Goal: Check status: Check status

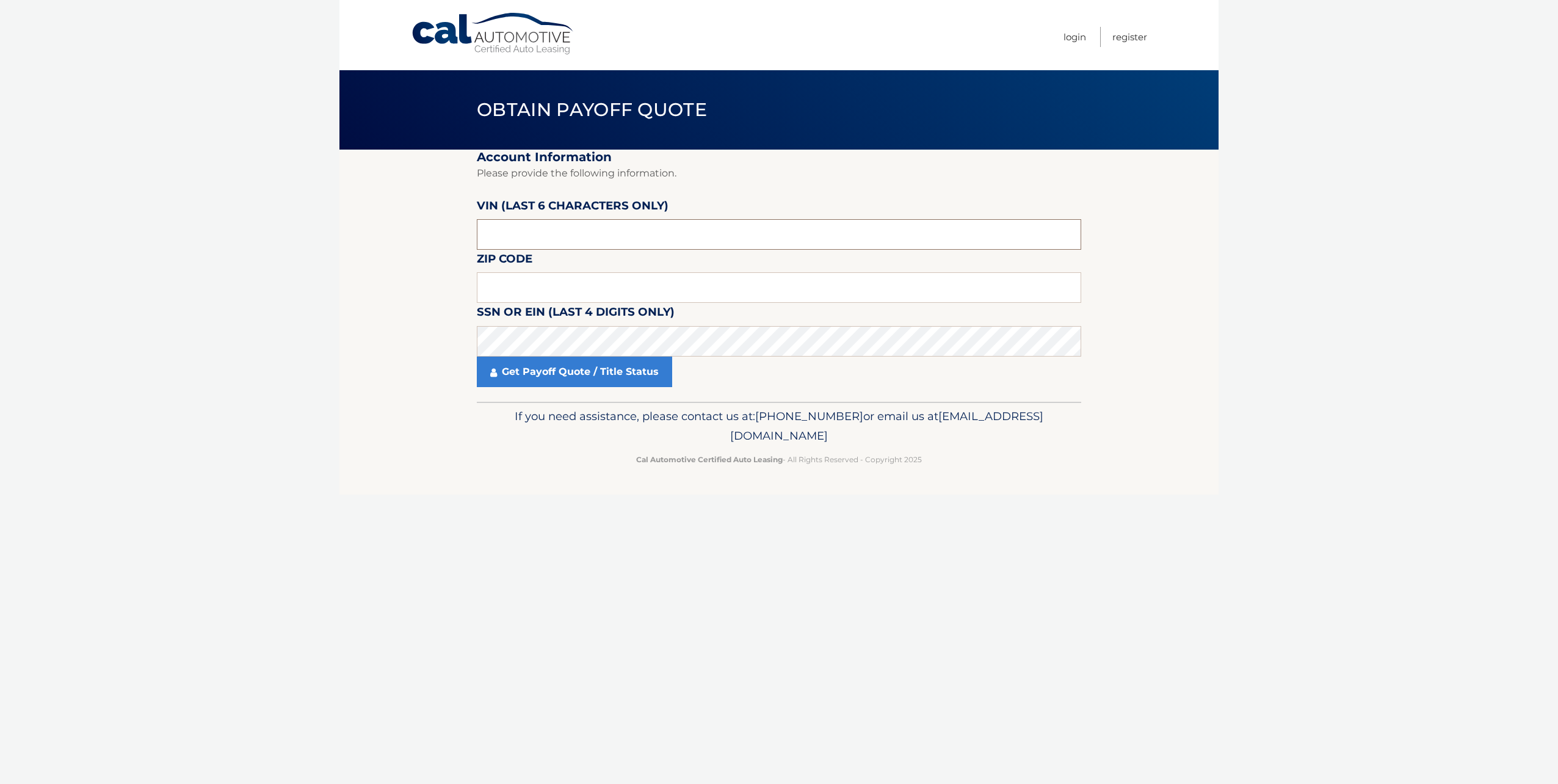
click at [519, 234] on input "text" at bounding box center [779, 234] width 605 height 31
type input "512288"
click at [566, 298] on input "text" at bounding box center [779, 287] width 605 height 31
type input "07008"
click at [552, 376] on link "Get Payoff Quote / Title Status" at bounding box center [575, 371] width 195 height 31
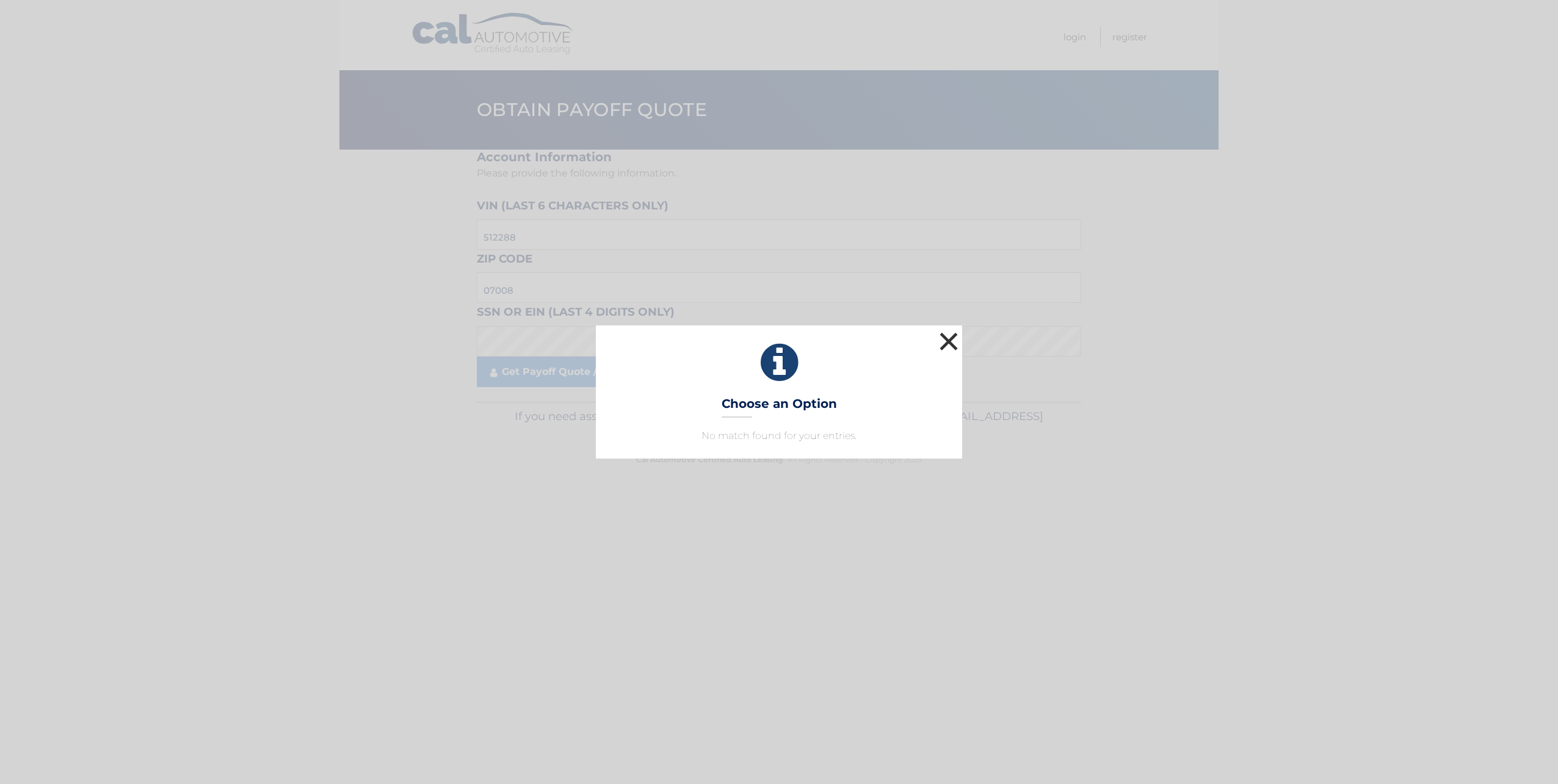
click at [952, 338] on button "×" at bounding box center [948, 341] width 24 height 24
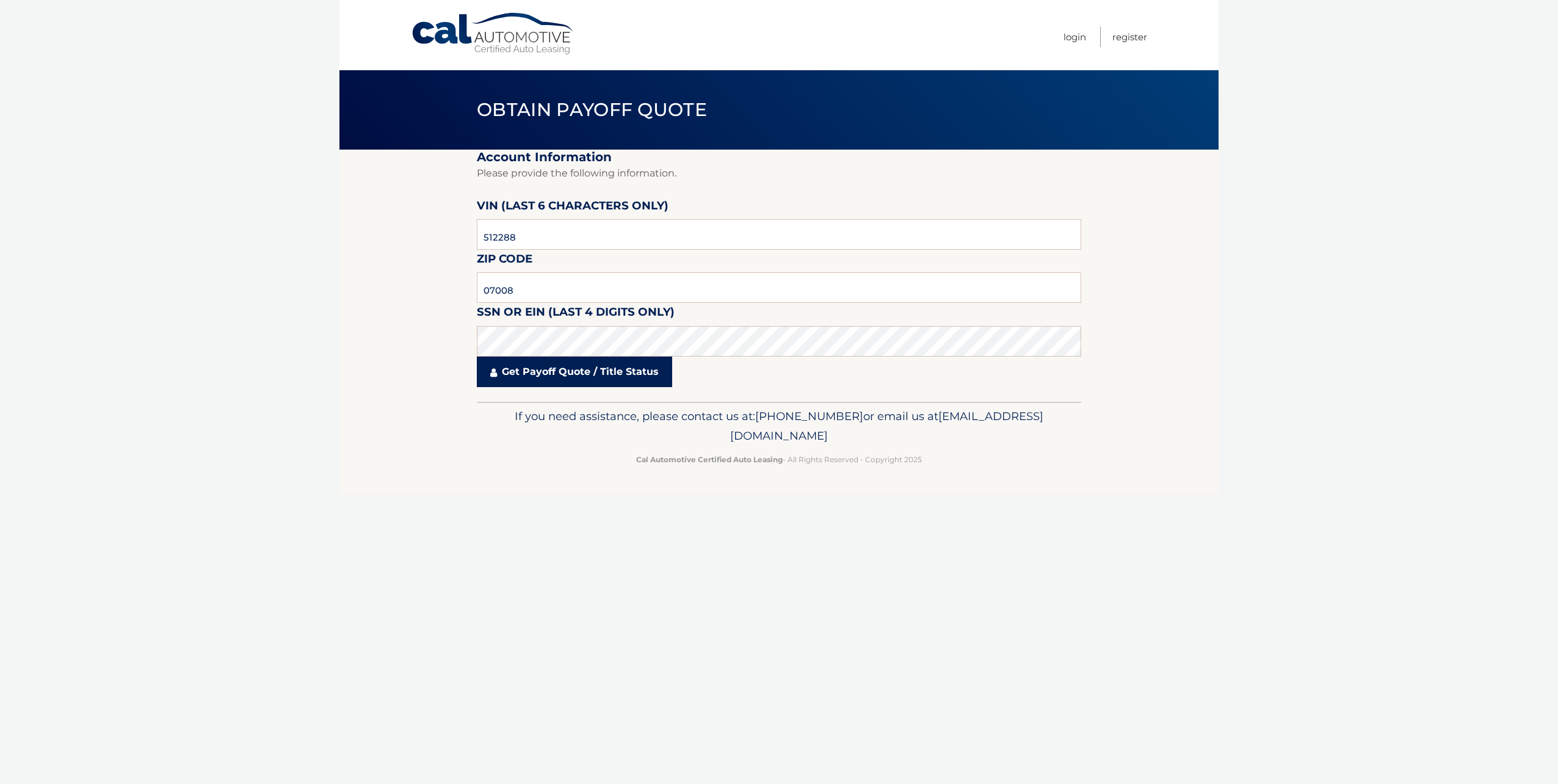
click at [549, 373] on link "Get Payoff Quote / Title Status" at bounding box center [575, 371] width 195 height 31
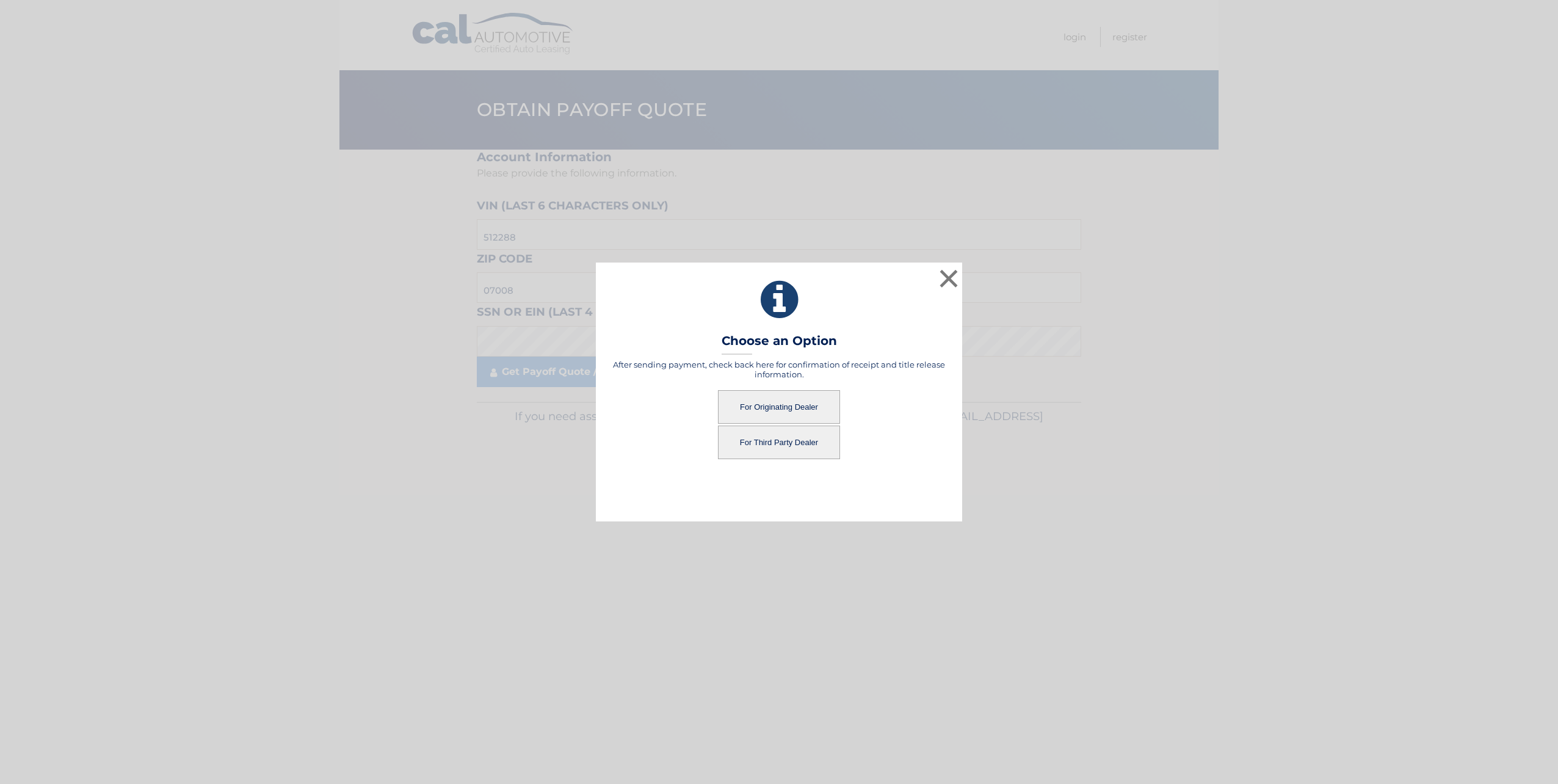
click at [792, 409] on button "For Originating Dealer" at bounding box center [778, 407] width 122 height 34
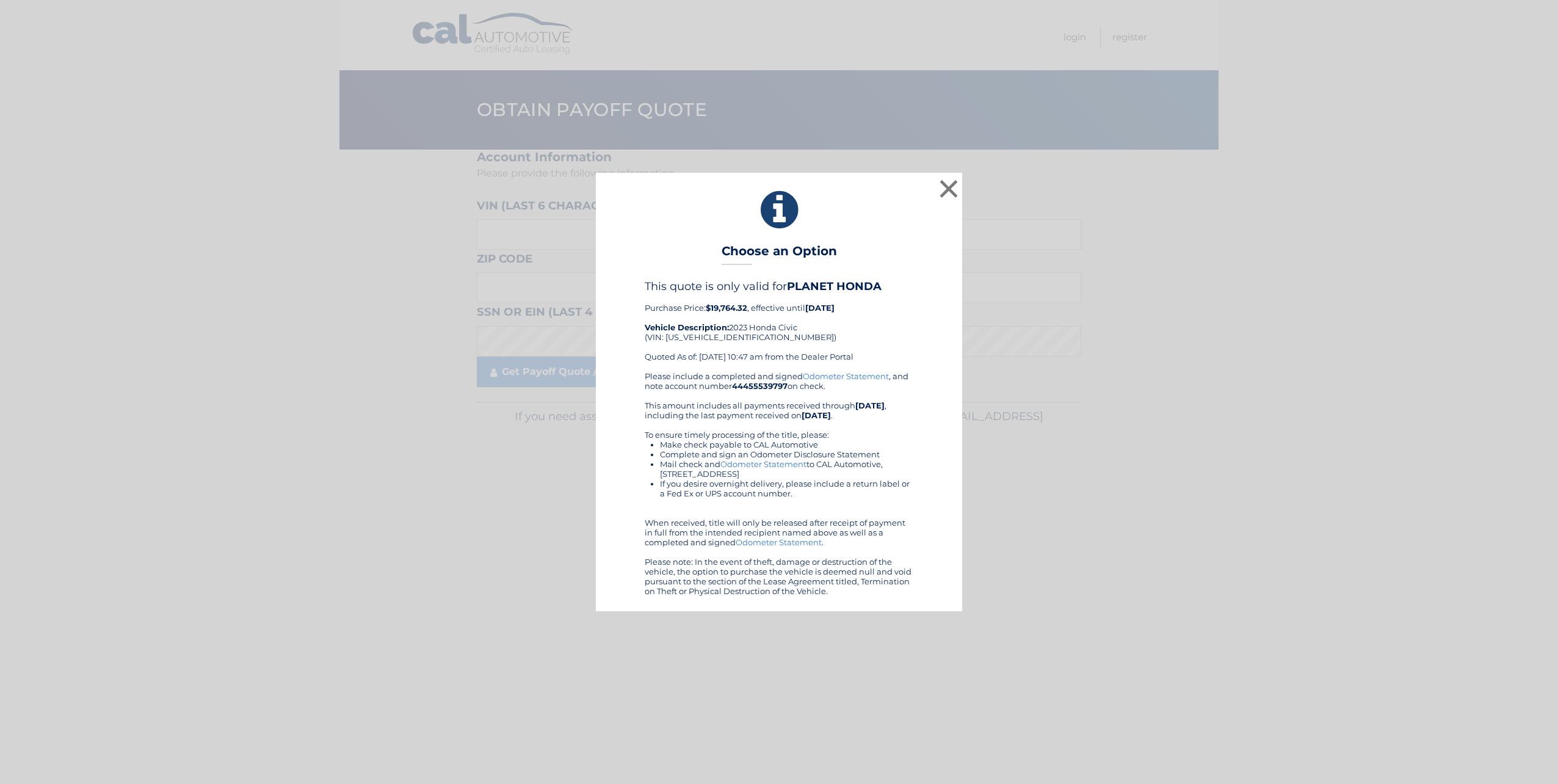
click at [792, 409] on div "Please include a completed and signed Odometer Statement , and note account num…" at bounding box center [779, 483] width 269 height 224
drag, startPoint x: 748, startPoint y: 337, endPoint x: 794, endPoint y: 342, distance: 46.3
click at [794, 342] on div "This quote is only valid for PLANET HONDA Purchase Price: $19,764.32 , effectiv…" at bounding box center [779, 325] width 269 height 91
drag, startPoint x: 794, startPoint y: 342, endPoint x: 835, endPoint y: 323, distance: 45.2
click at [835, 323] on div "This quote is only valid for PLANET HONDA Purchase Price: $19,764.32 , effectiv…" at bounding box center [779, 325] width 269 height 91
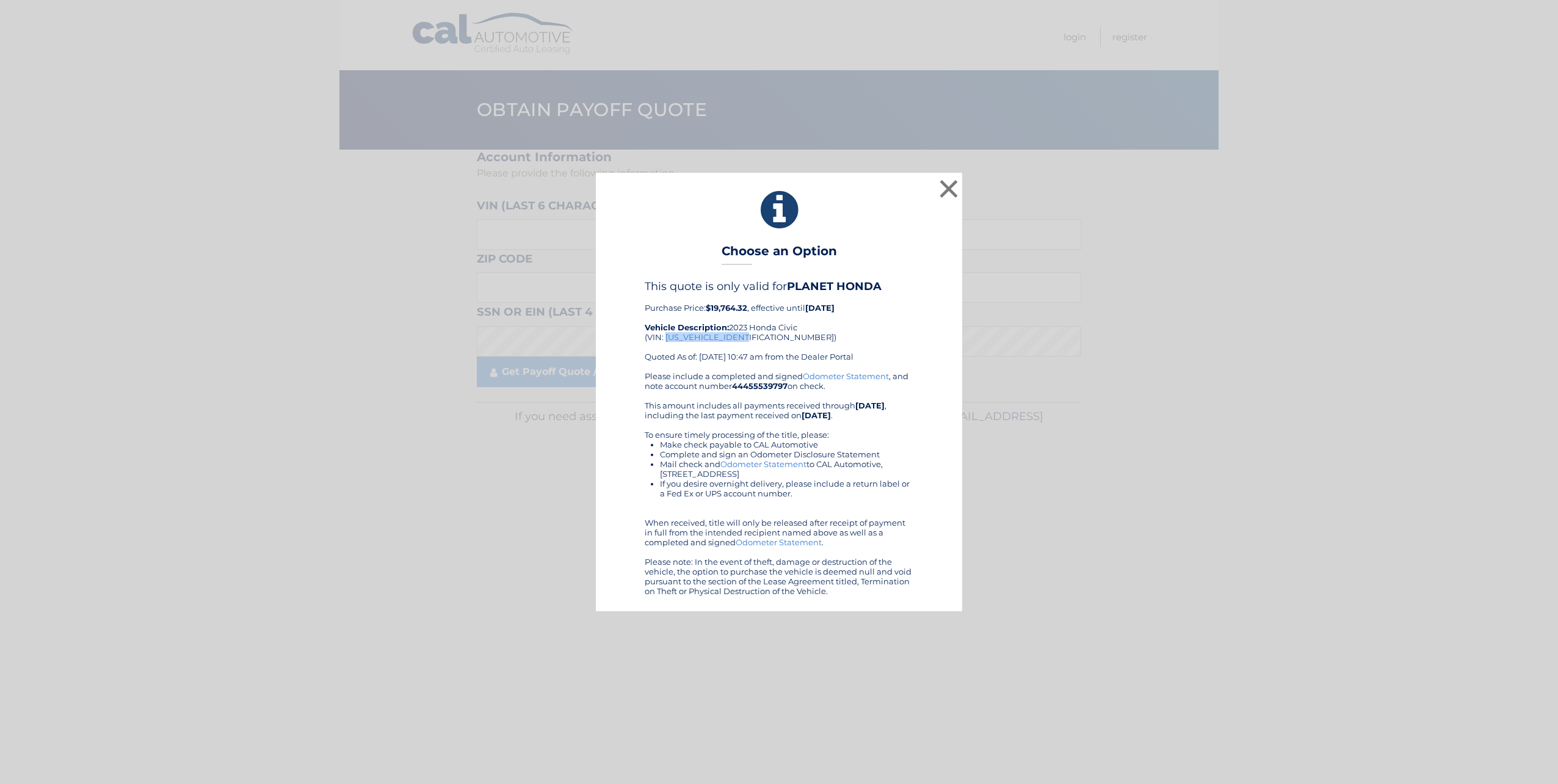
drag, startPoint x: 665, startPoint y: 338, endPoint x: 747, endPoint y: 336, distance: 82.0
click at [747, 336] on div "This quote is only valid for PLANET HONDA Purchase Price: $19,764.32 , effectiv…" at bounding box center [779, 325] width 269 height 91
drag, startPoint x: 747, startPoint y: 336, endPoint x: 713, endPoint y: 341, distance: 34.4
copy div "2HGFE2F57PH512288"
